Goal: Check status: Check status

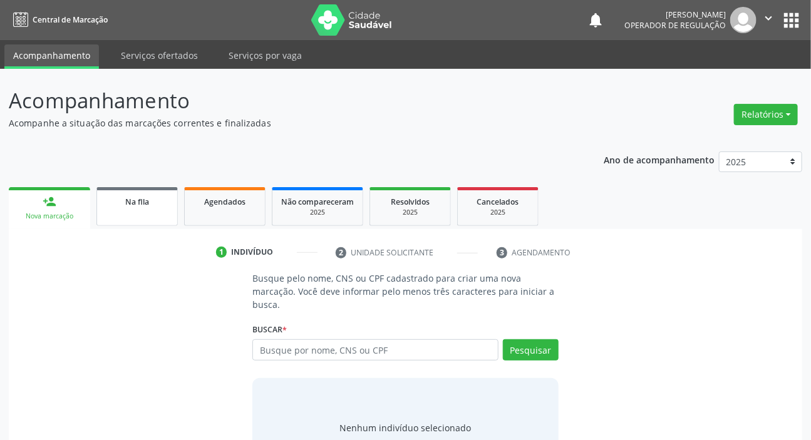
click at [159, 213] on link "Na fila" at bounding box center [136, 206] width 81 height 39
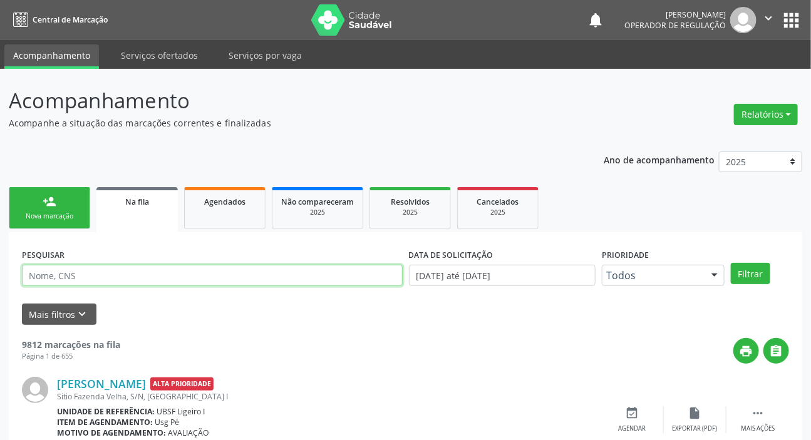
click at [217, 280] on input "text" at bounding box center [212, 275] width 381 height 21
type input "703401211746815"
click at [731, 263] on button "Filtrar" at bounding box center [750, 273] width 39 height 21
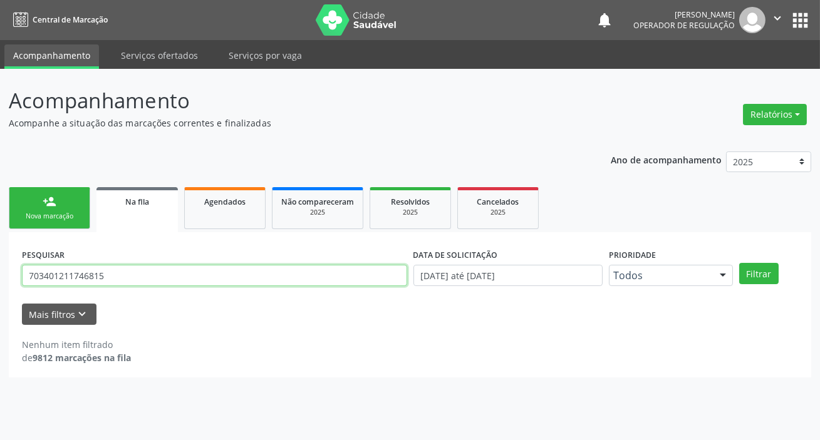
click at [112, 269] on input "703401211746815" at bounding box center [214, 275] width 385 height 21
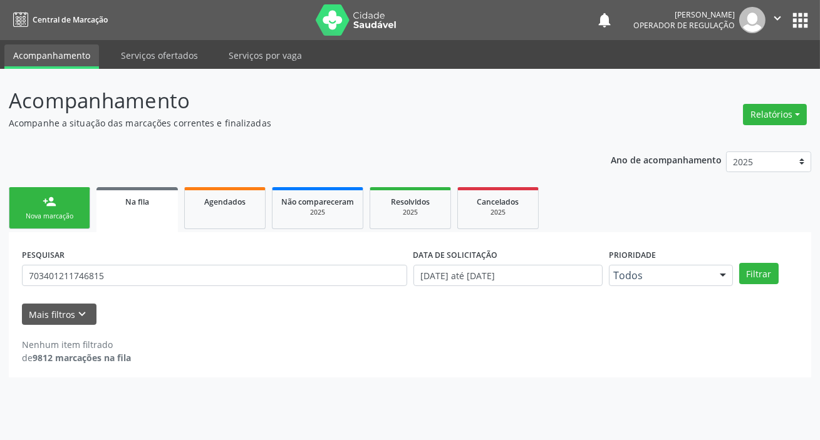
click at [214, 234] on div "PESQUISAR 703401211746815 DATA DE SOLICITAÇÃO [DATE] até [DATE] Prioridade Todo…" at bounding box center [410, 304] width 802 height 145
click at [226, 221] on link "Agendados" at bounding box center [224, 208] width 81 height 42
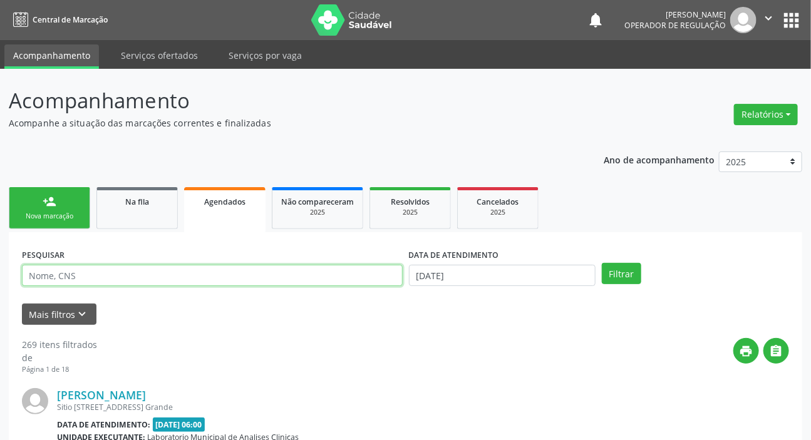
click at [236, 282] on input "text" at bounding box center [212, 275] width 381 height 21
paste input "703401211746815"
type input "703401211746815"
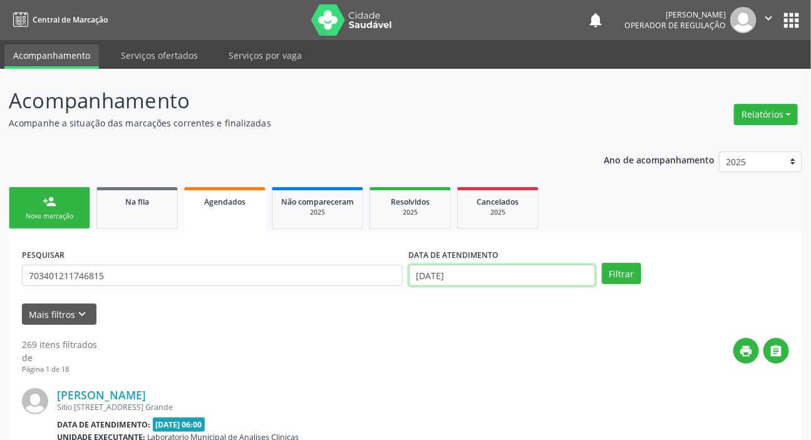
click at [431, 273] on input "[DATE]" at bounding box center [502, 275] width 187 height 21
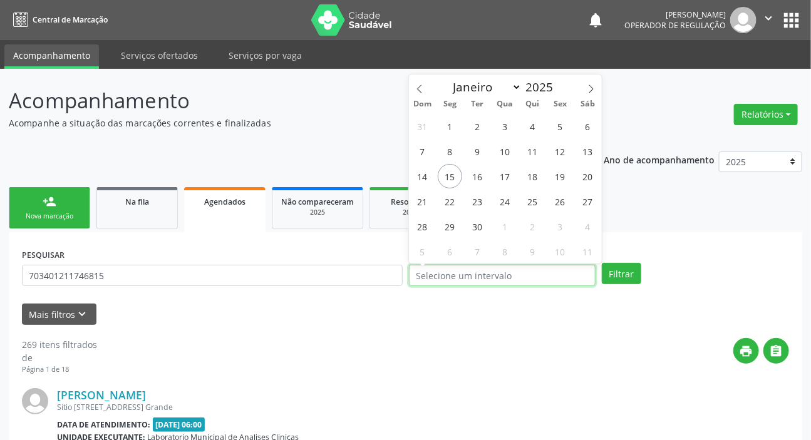
click at [602, 263] on button "Filtrar" at bounding box center [621, 273] width 39 height 21
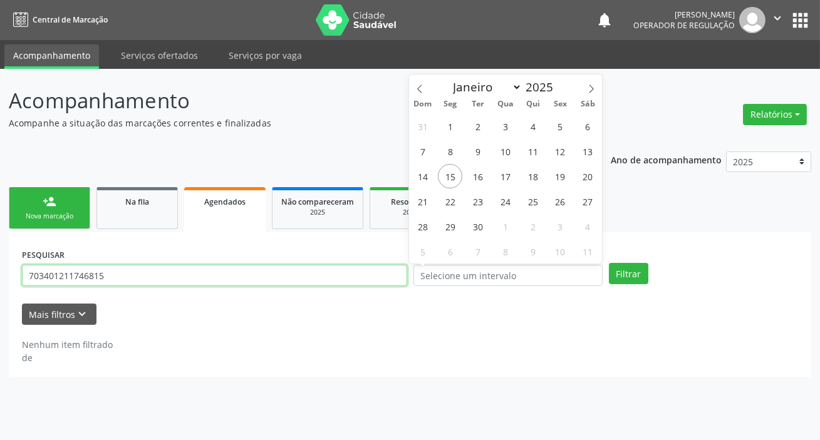
click at [82, 272] on input "703401211746815" at bounding box center [214, 275] width 385 height 21
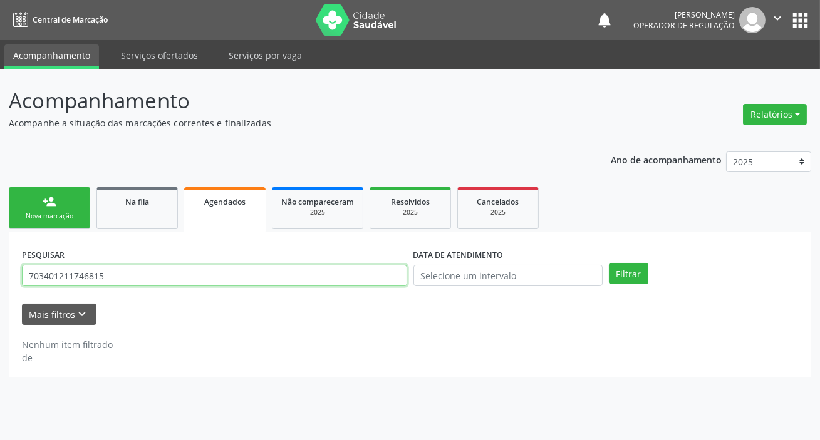
click at [82, 272] on input "703401211746815" at bounding box center [214, 275] width 385 height 21
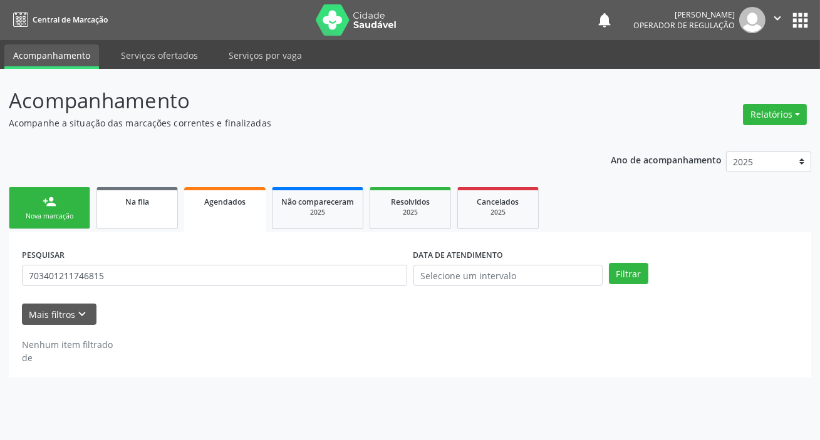
click at [154, 219] on link "Na fila" at bounding box center [136, 208] width 81 height 42
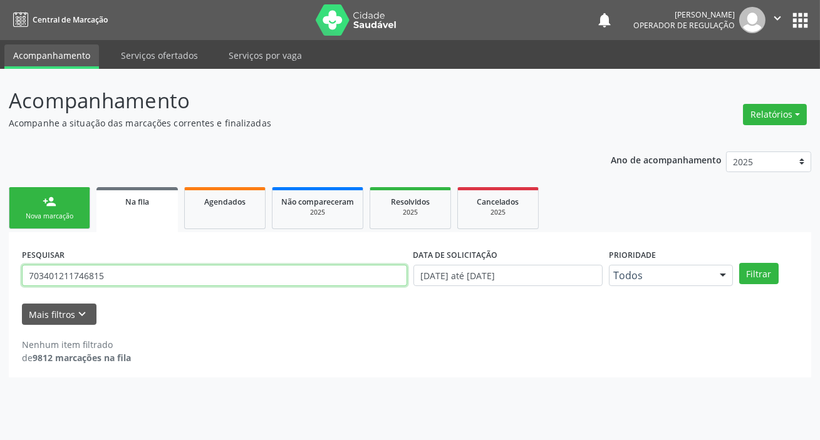
click at [155, 276] on input "703401211746815" at bounding box center [214, 275] width 385 height 21
click at [739, 263] on button "Filtrar" at bounding box center [758, 273] width 39 height 21
click at [182, 272] on input "703401211746815" at bounding box center [214, 275] width 385 height 21
click at [739, 263] on button "Filtrar" at bounding box center [758, 273] width 39 height 21
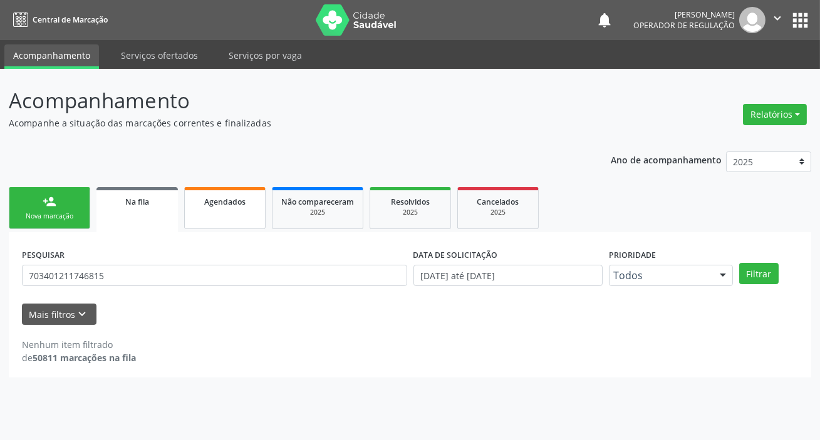
click at [226, 220] on link "Agendados" at bounding box center [224, 208] width 81 height 42
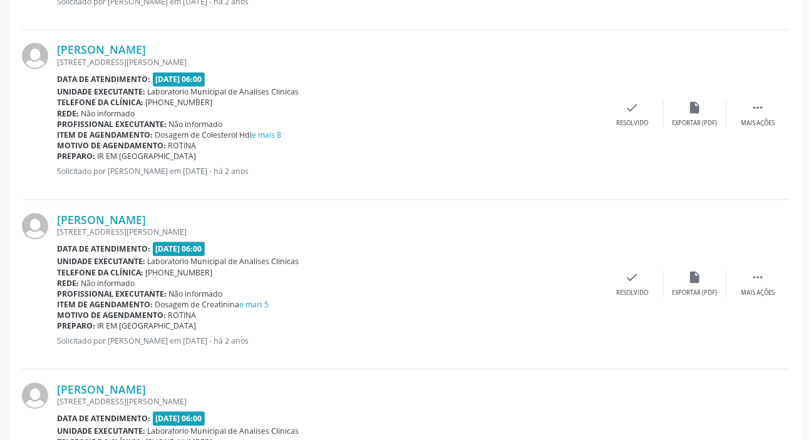
scroll to position [1312, 0]
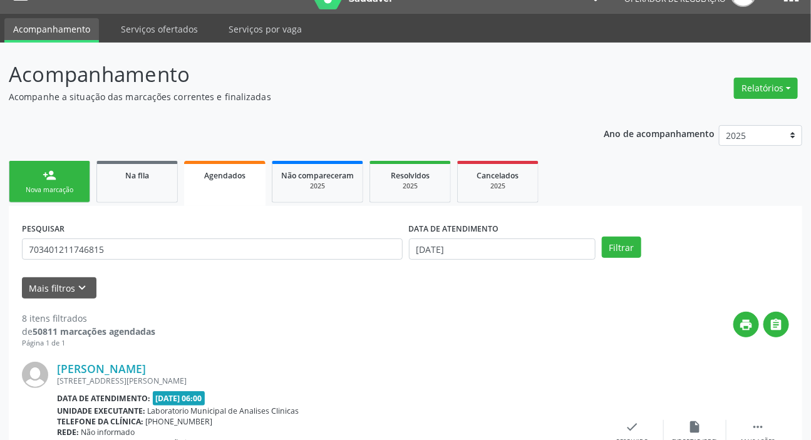
scroll to position [3, 0]
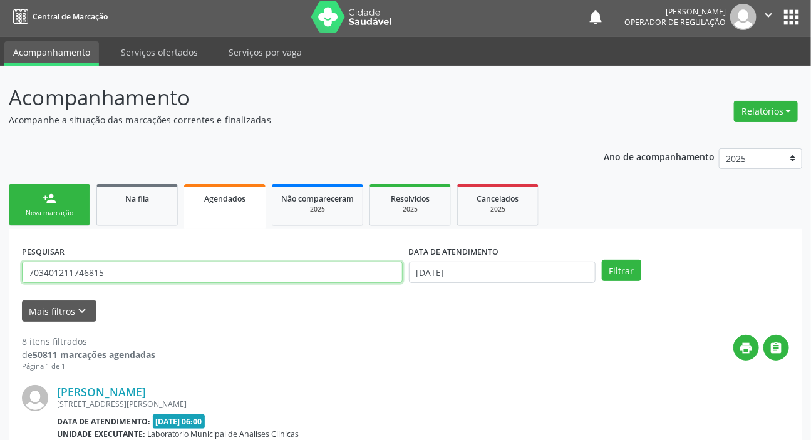
click at [168, 273] on input "703401211746815" at bounding box center [212, 272] width 381 height 21
type input "706305647833080"
click at [602, 260] on button "Filtrar" at bounding box center [621, 270] width 39 height 21
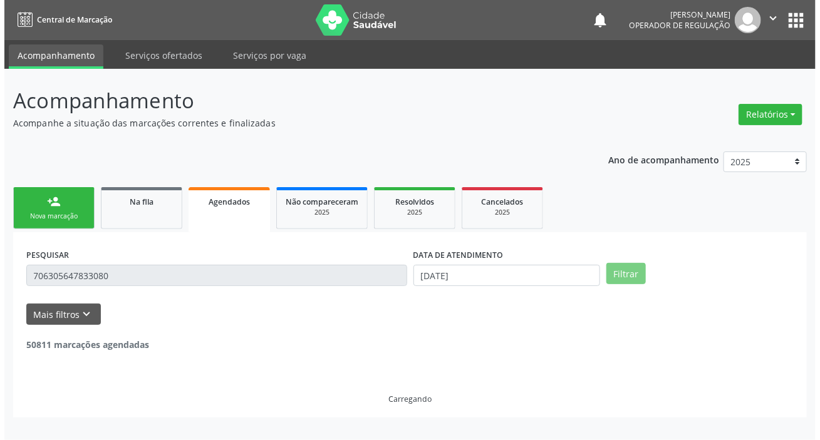
scroll to position [0, 0]
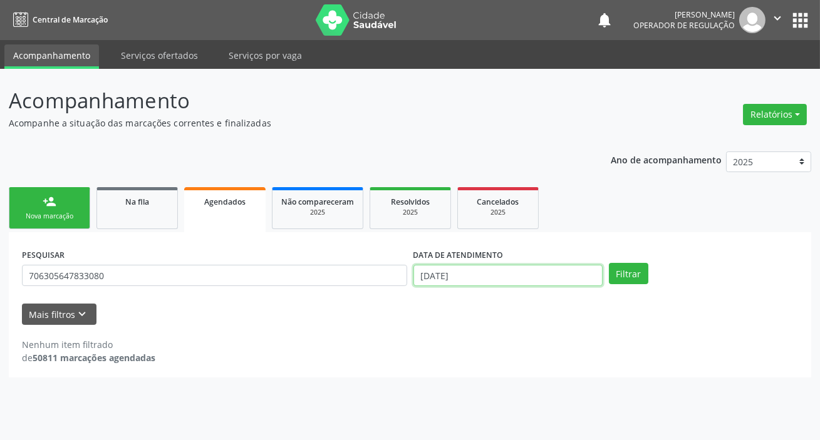
click at [500, 279] on input "[DATE]" at bounding box center [507, 275] width 189 height 21
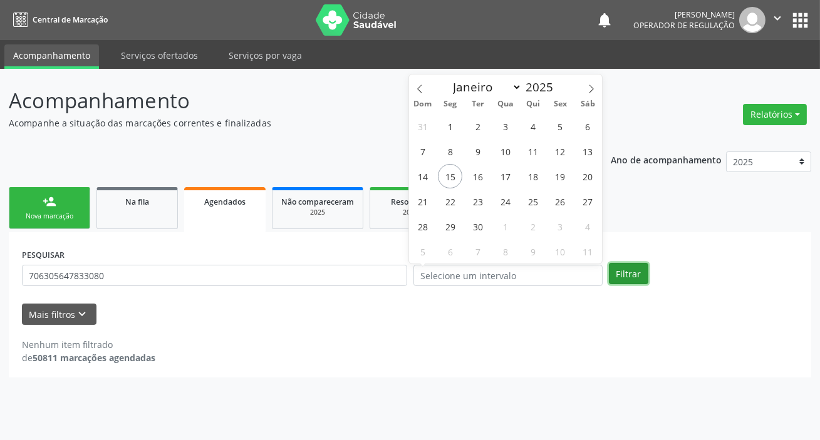
click at [626, 268] on button "Filtrar" at bounding box center [628, 273] width 39 height 21
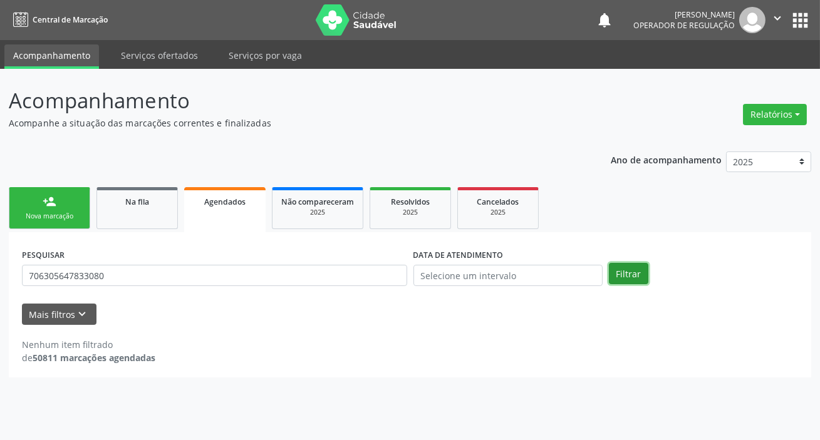
click at [619, 264] on button "Filtrar" at bounding box center [628, 273] width 39 height 21
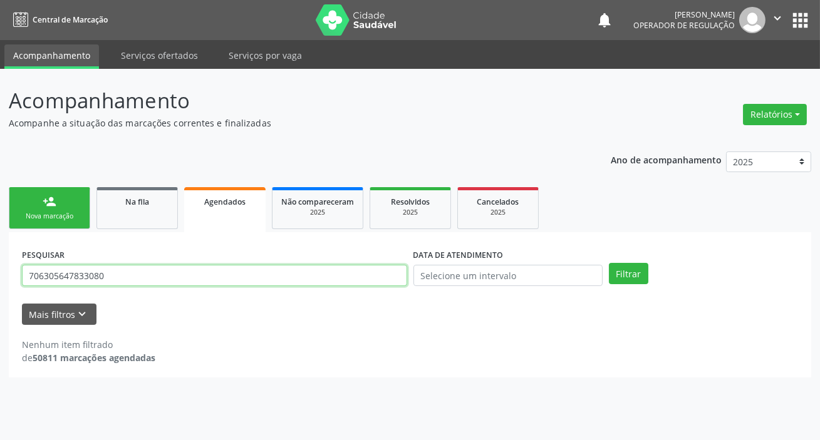
click at [101, 269] on input "706305647833080" at bounding box center [214, 275] width 385 height 21
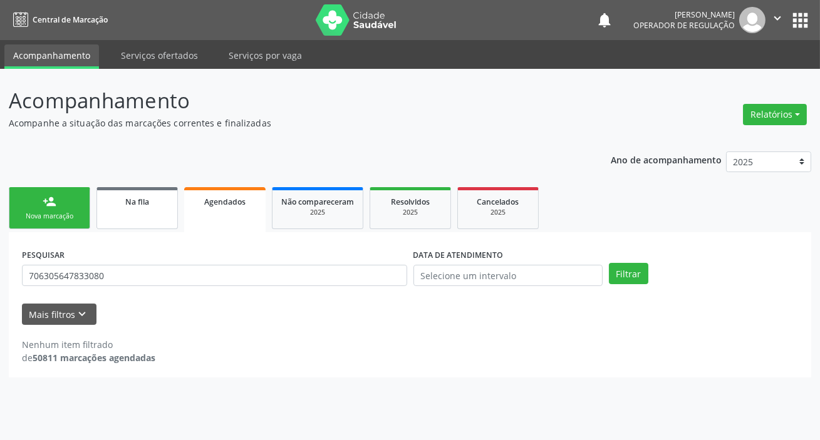
click at [150, 207] on div "Na fila" at bounding box center [137, 201] width 63 height 13
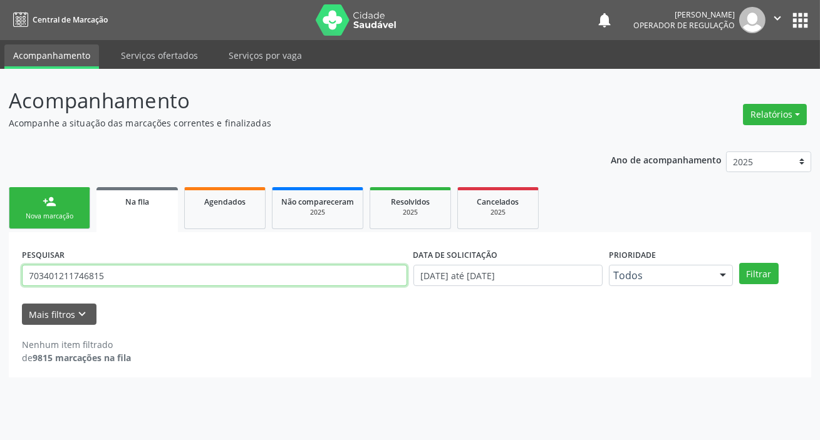
click at [187, 272] on input "703401211746815" at bounding box center [214, 275] width 385 height 21
paste input "6305647833080"
type input "706305647833080"
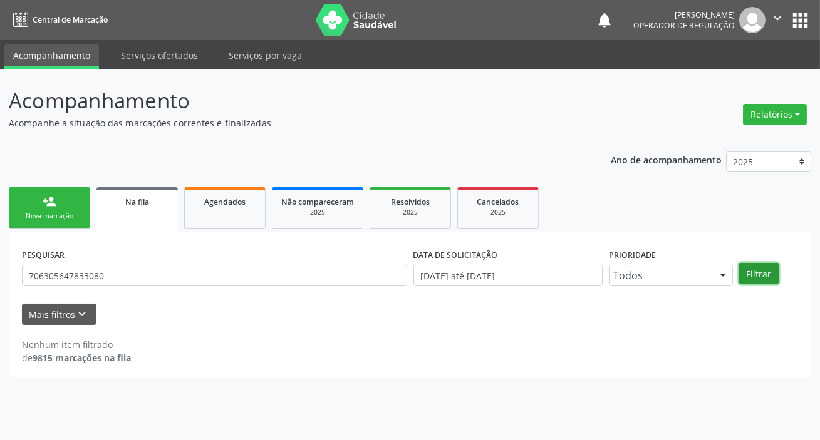
click at [750, 269] on button "Filtrar" at bounding box center [758, 273] width 39 height 21
click at [769, 270] on button "Filtrar" at bounding box center [758, 273] width 39 height 21
click at [773, 269] on button "Filtrar" at bounding box center [758, 273] width 39 height 21
click at [760, 271] on button "Filtrar" at bounding box center [758, 273] width 39 height 21
click at [232, 215] on link "Agendados" at bounding box center [224, 208] width 81 height 42
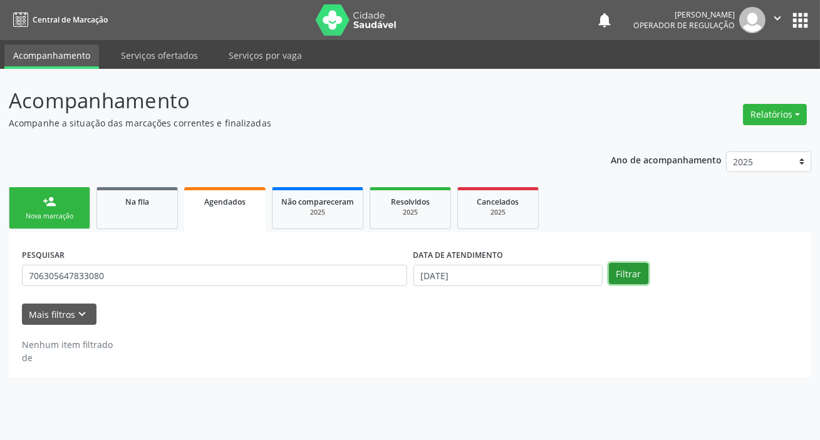
click at [630, 269] on button "Filtrar" at bounding box center [628, 273] width 39 height 21
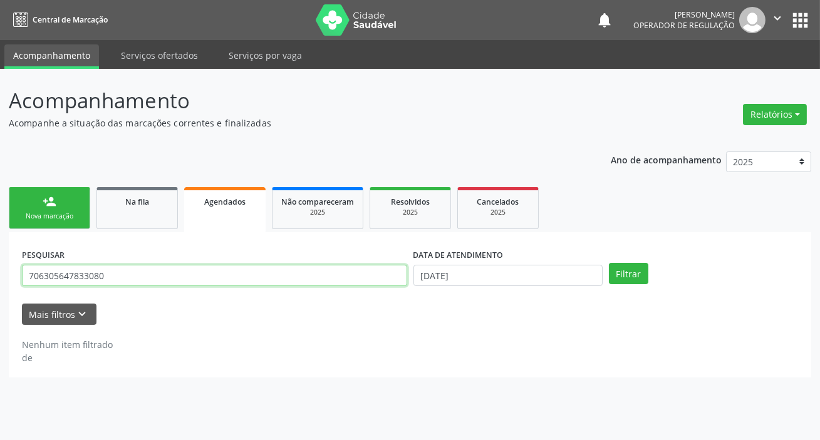
click at [195, 282] on input "706305647833080" at bounding box center [214, 275] width 385 height 21
click at [194, 283] on input "706305647833080" at bounding box center [214, 275] width 385 height 21
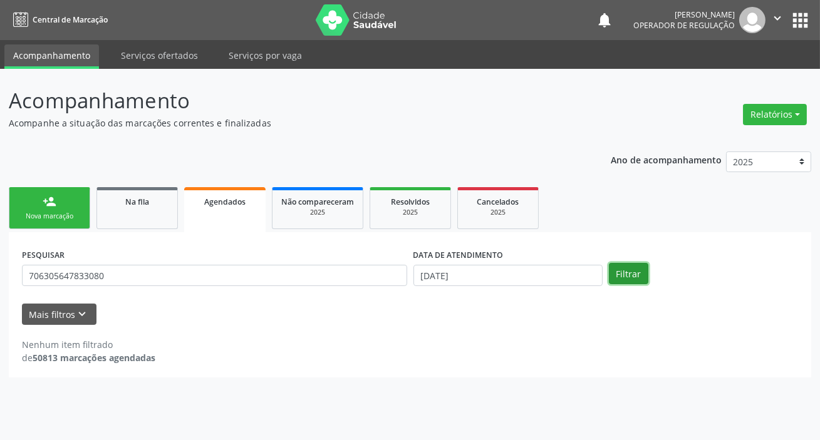
click at [620, 274] on button "Filtrar" at bounding box center [628, 273] width 39 height 21
click at [793, 18] on button "apps" at bounding box center [800, 20] width 22 height 22
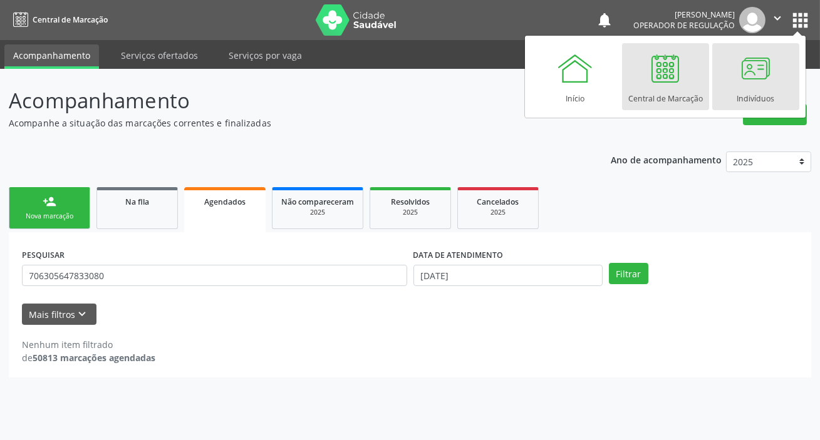
click at [782, 81] on link "Indivíduos" at bounding box center [755, 76] width 87 height 67
